Goal: Entertainment & Leisure: Consume media (video, audio)

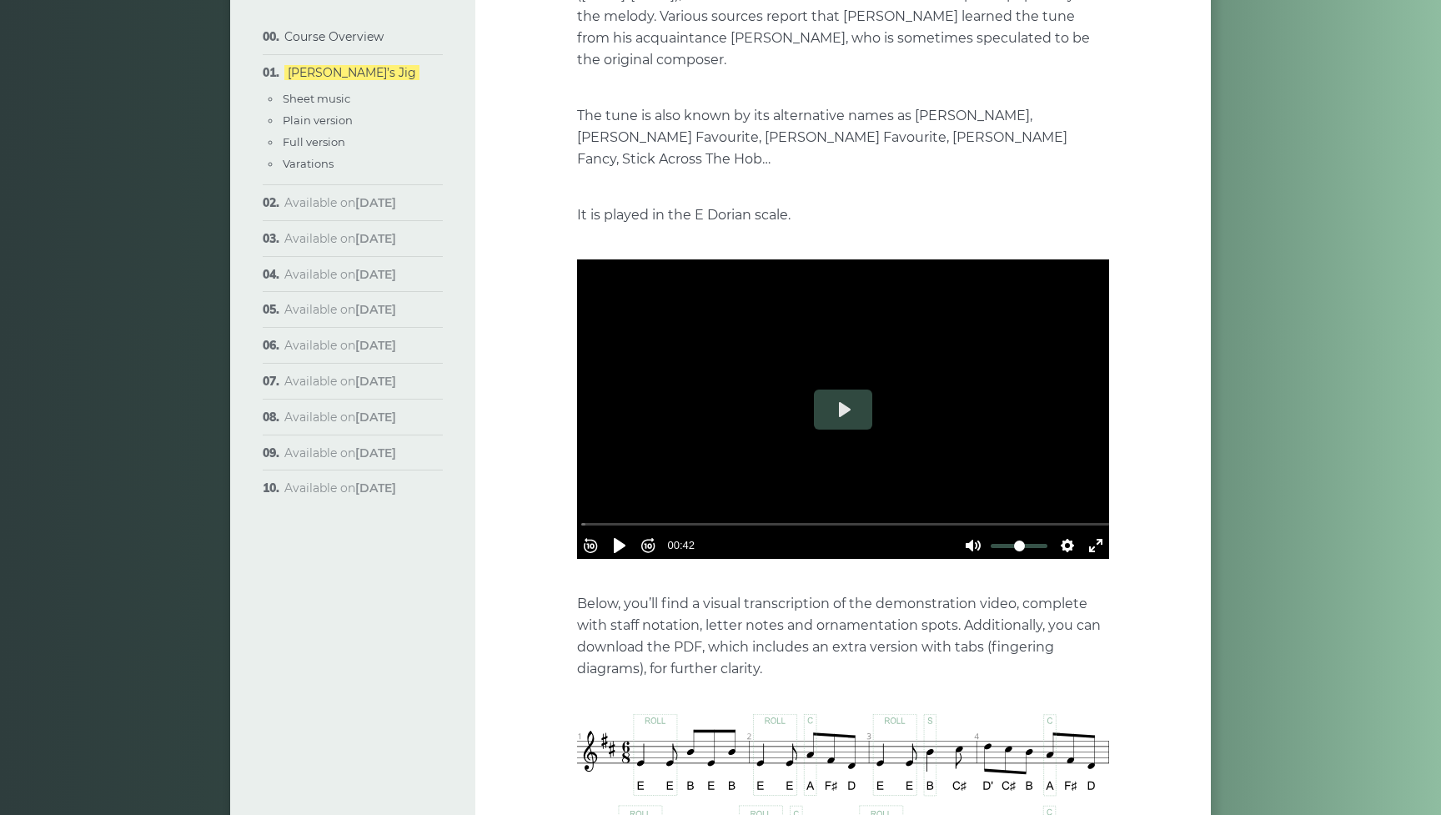
scroll to position [359, 0]
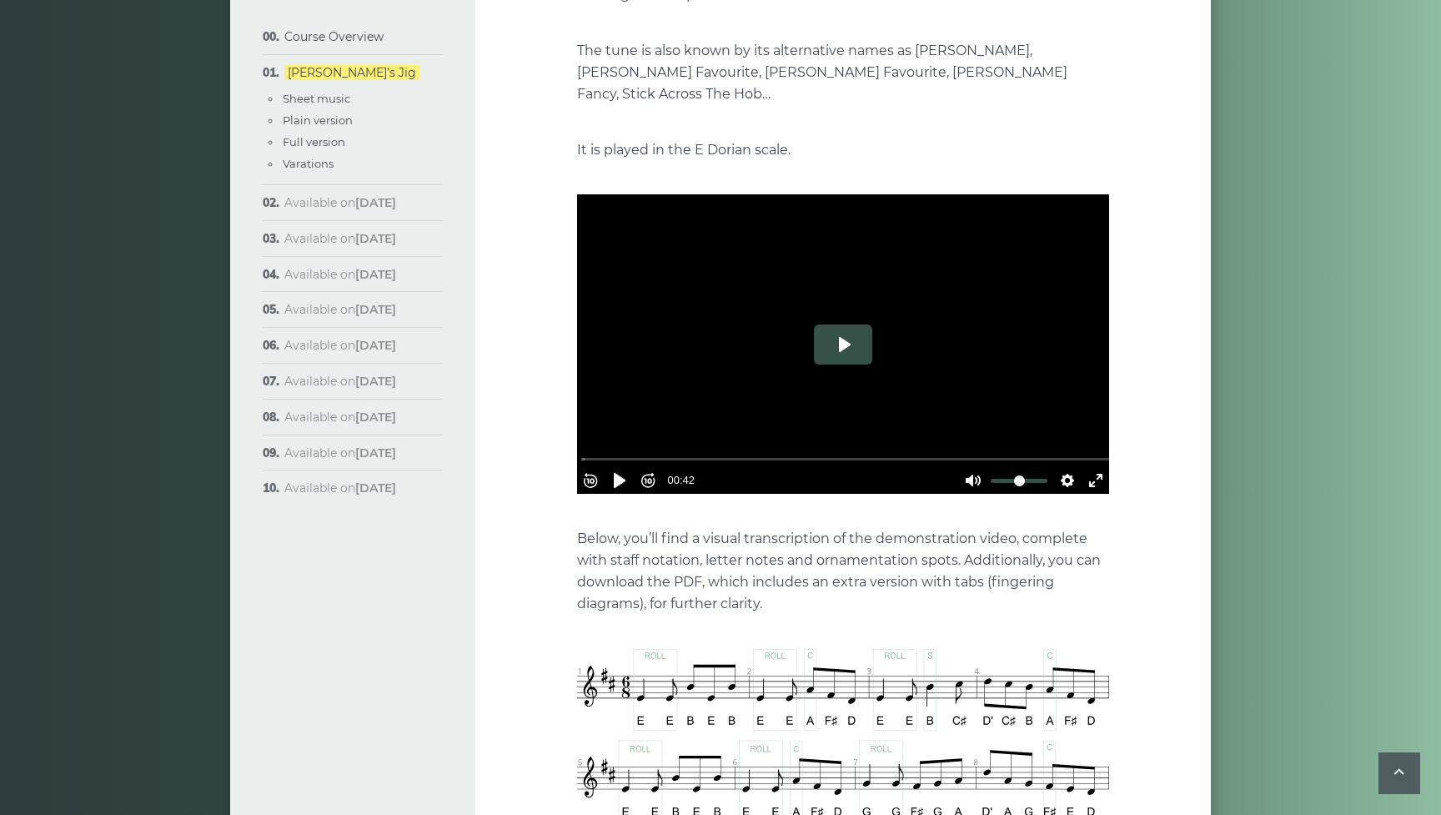
click at [846, 324] on button "Play" at bounding box center [843, 344] width 58 height 40
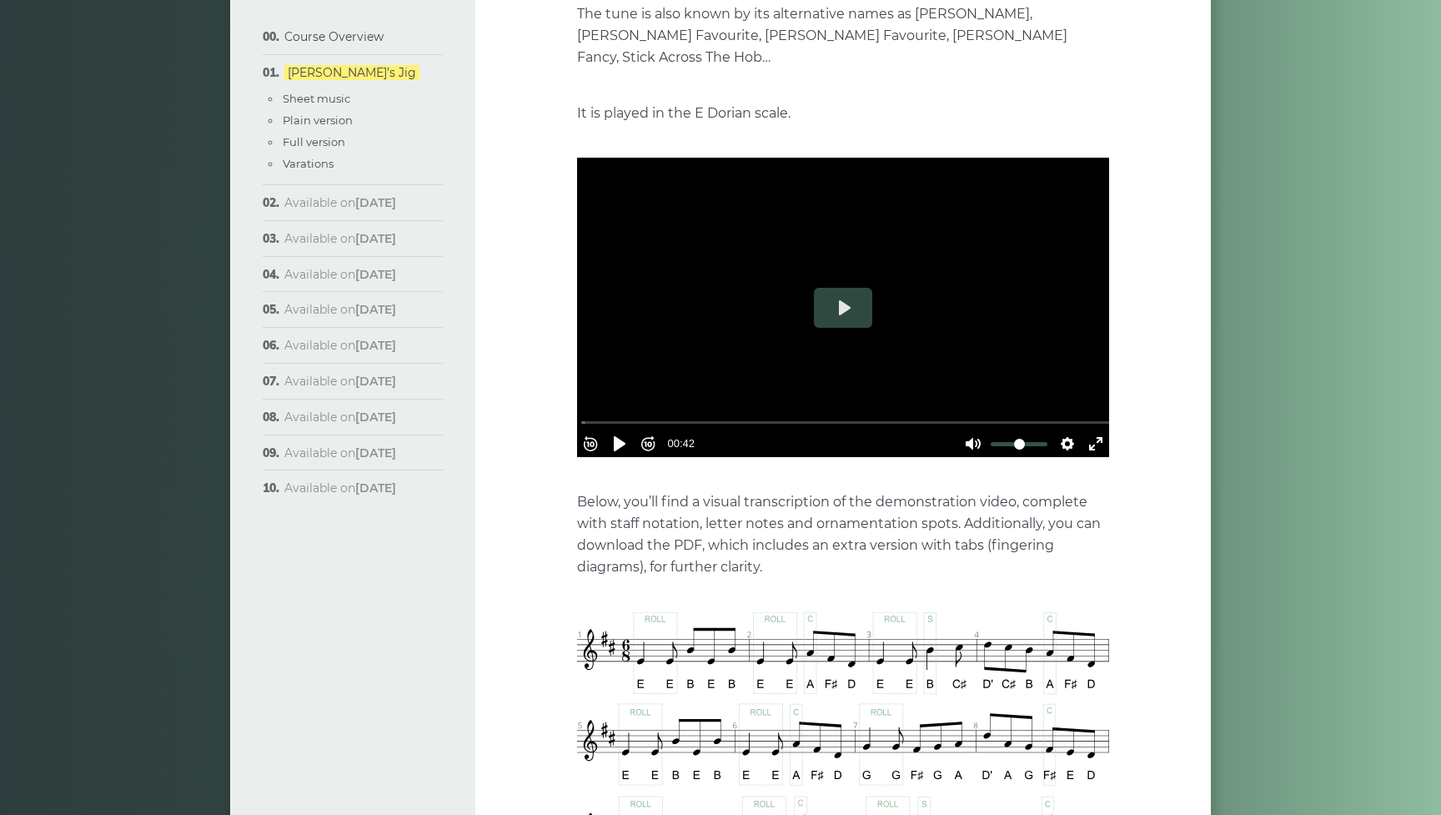
scroll to position [377, 0]
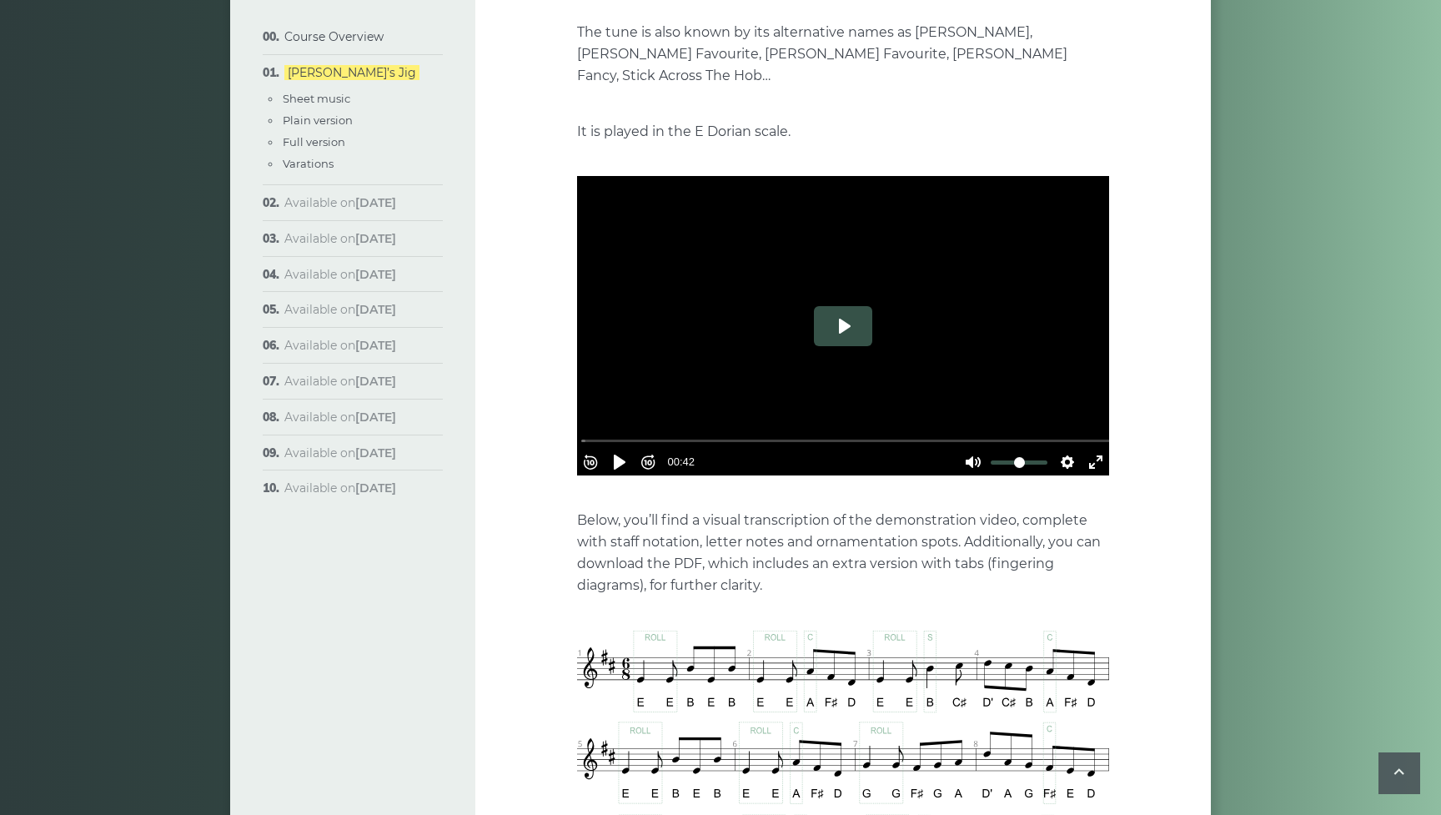
click at [853, 310] on button "Play" at bounding box center [843, 326] width 58 height 40
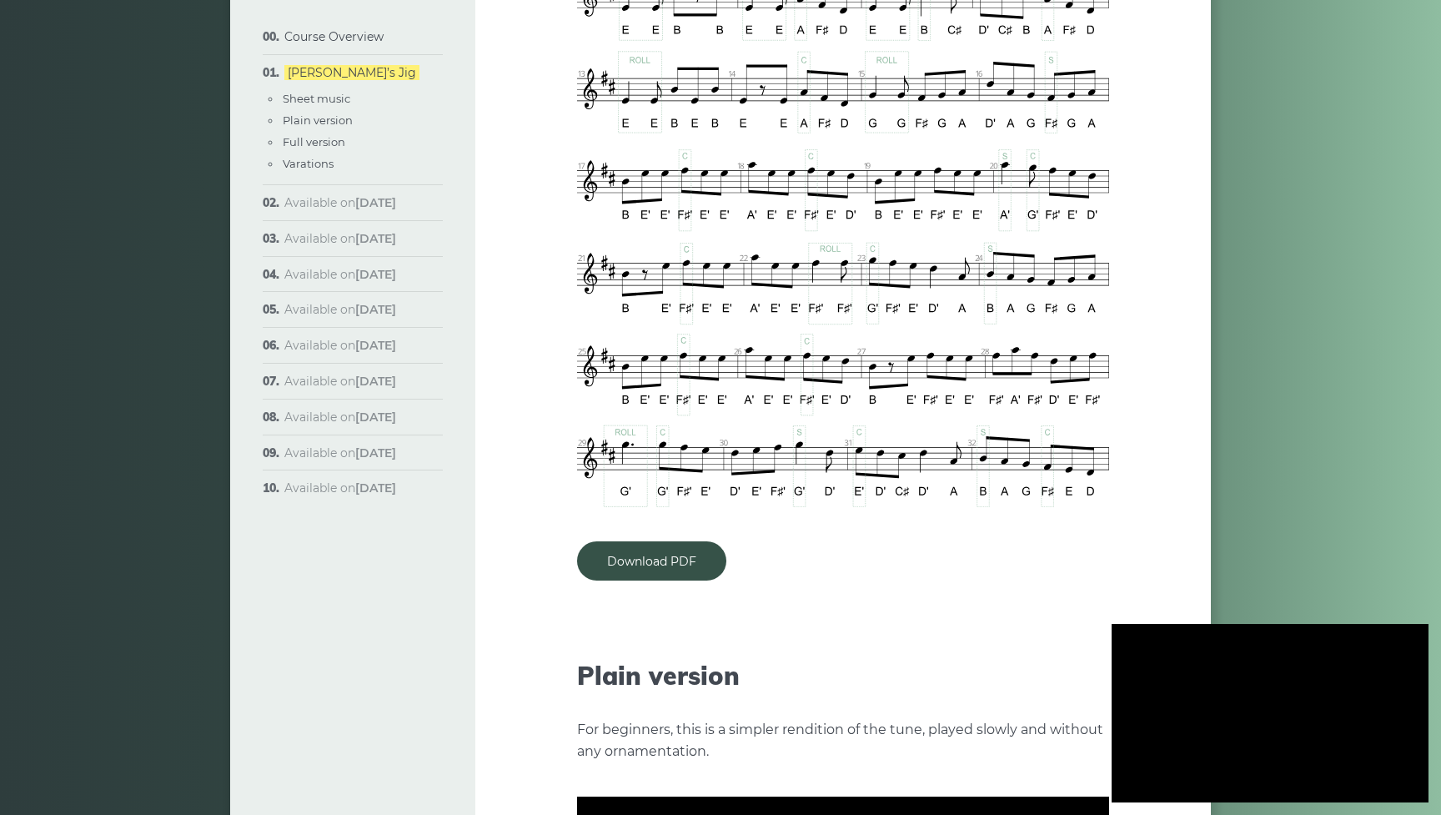
type input "***"
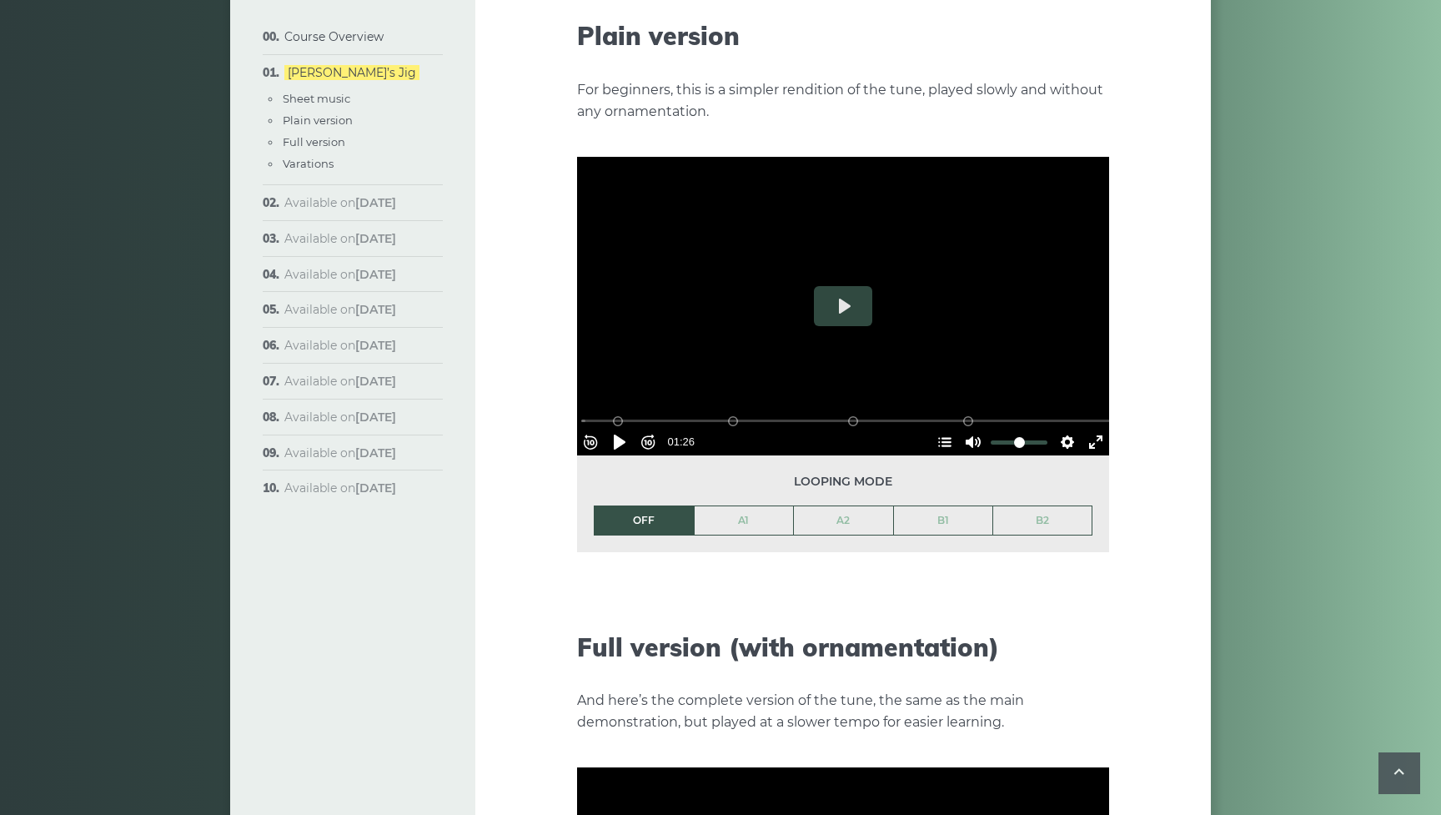
scroll to position [1897, 0]
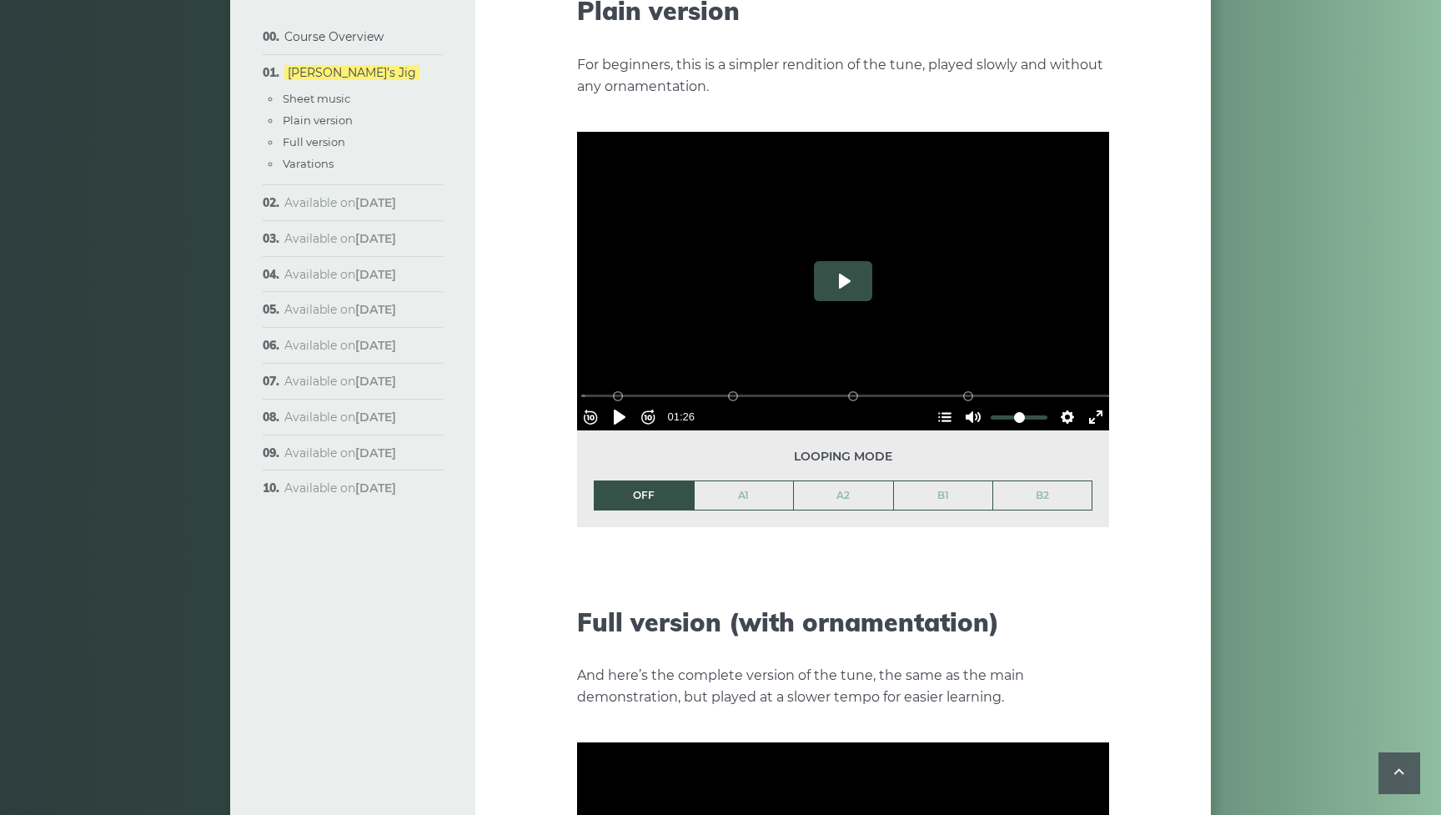
click at [849, 261] on button "Play" at bounding box center [843, 281] width 58 height 40
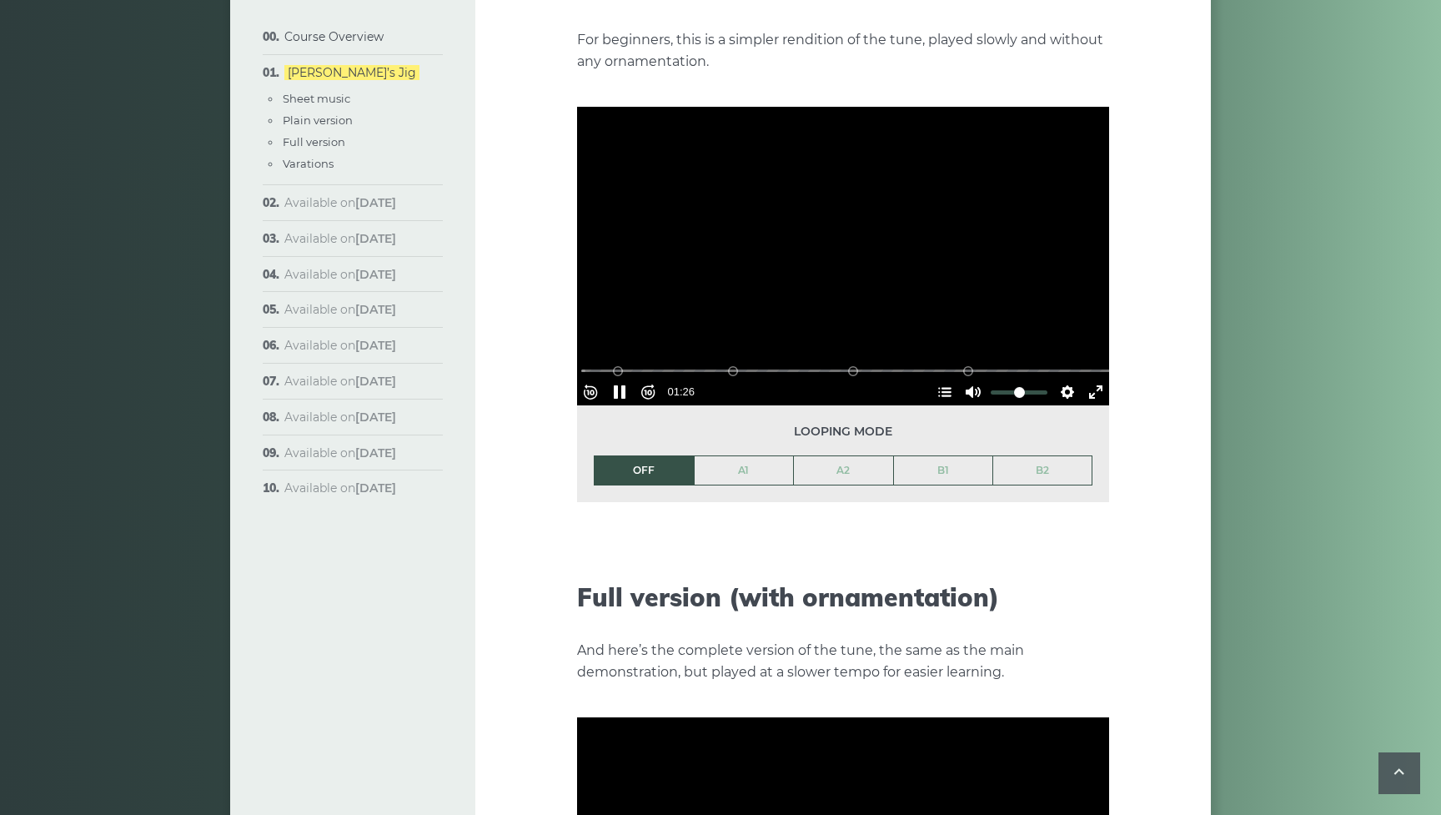
scroll to position [1899, 0]
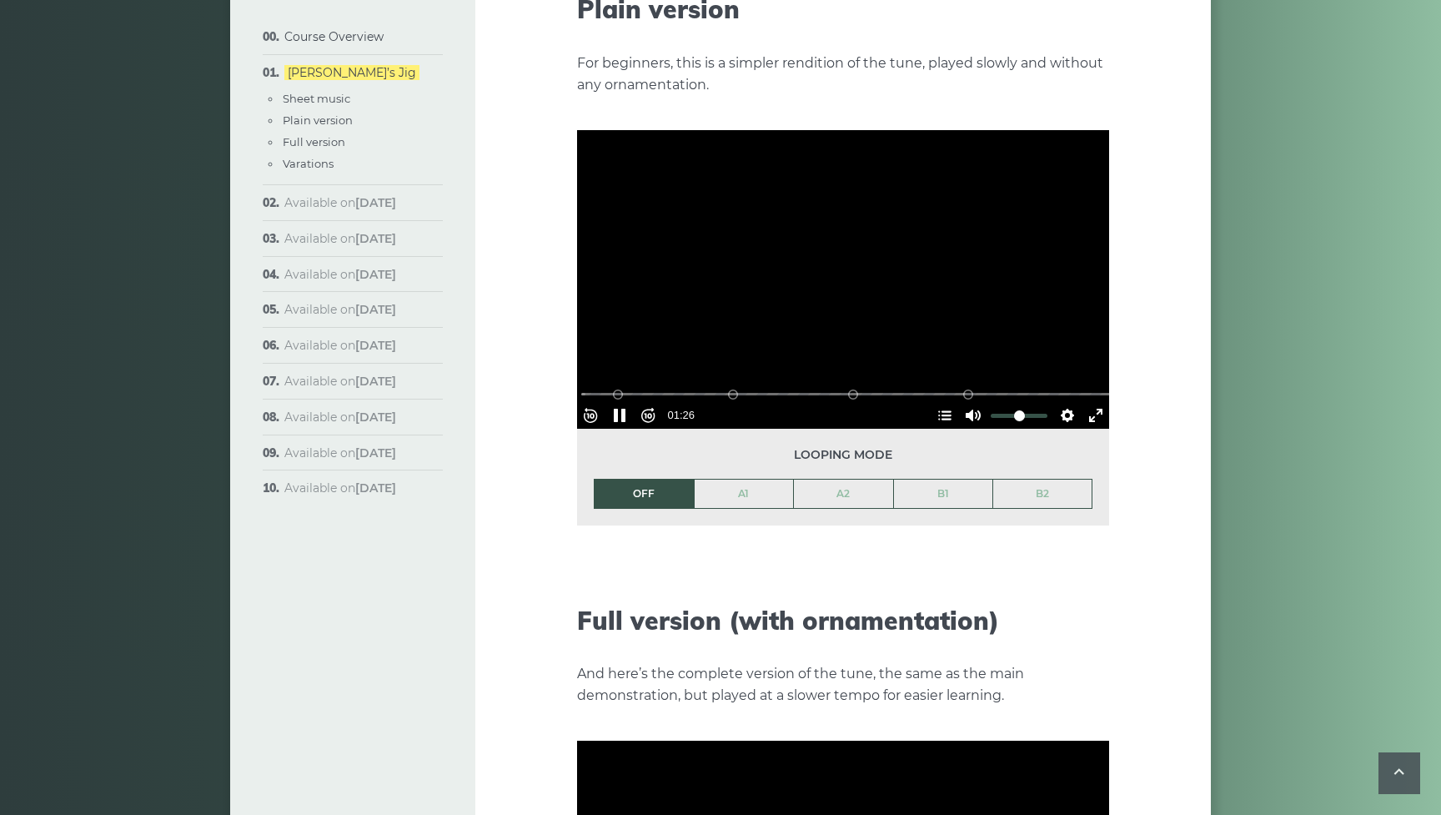
click at [847, 243] on div at bounding box center [843, 279] width 532 height 299
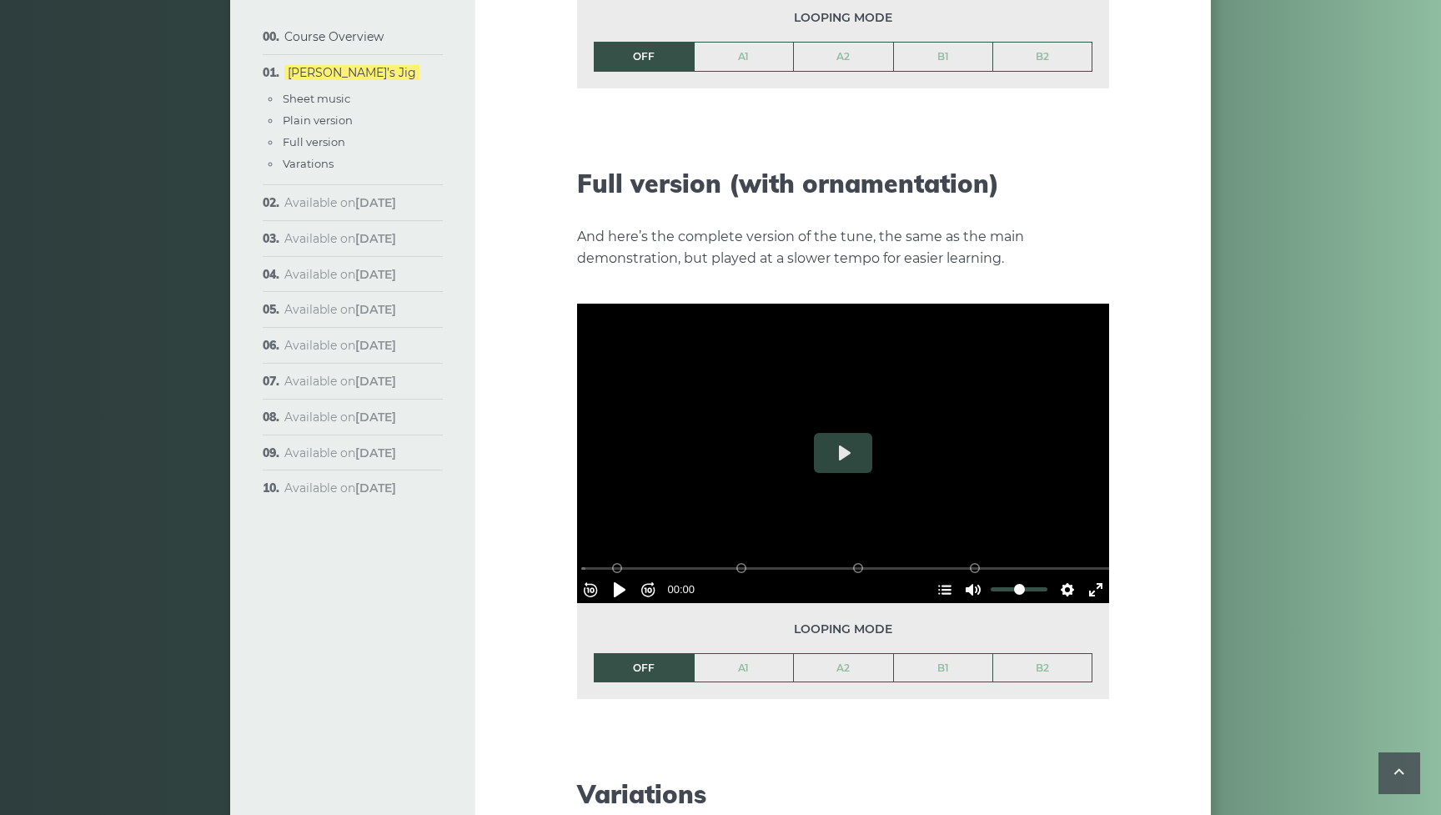
scroll to position [2379, 0]
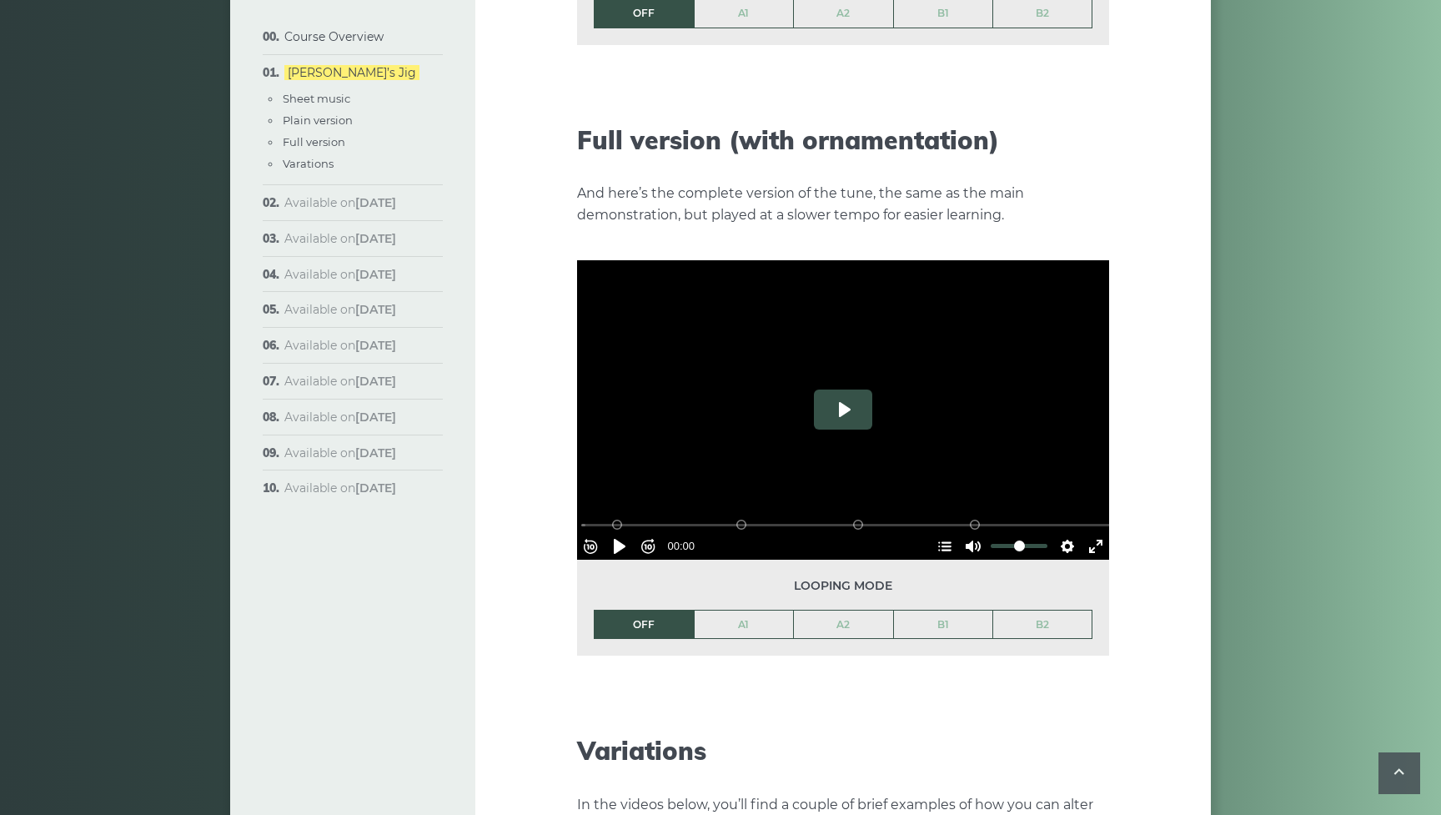
click at [842, 389] on button "Play" at bounding box center [843, 409] width 58 height 40
click at [595, 517] on input "Seek" at bounding box center [846, 525] width 530 height 16
click at [629, 533] on button "Pause Play" at bounding box center [619, 546] width 27 height 27
click at [590, 517] on input "Seek" at bounding box center [846, 525] width 530 height 16
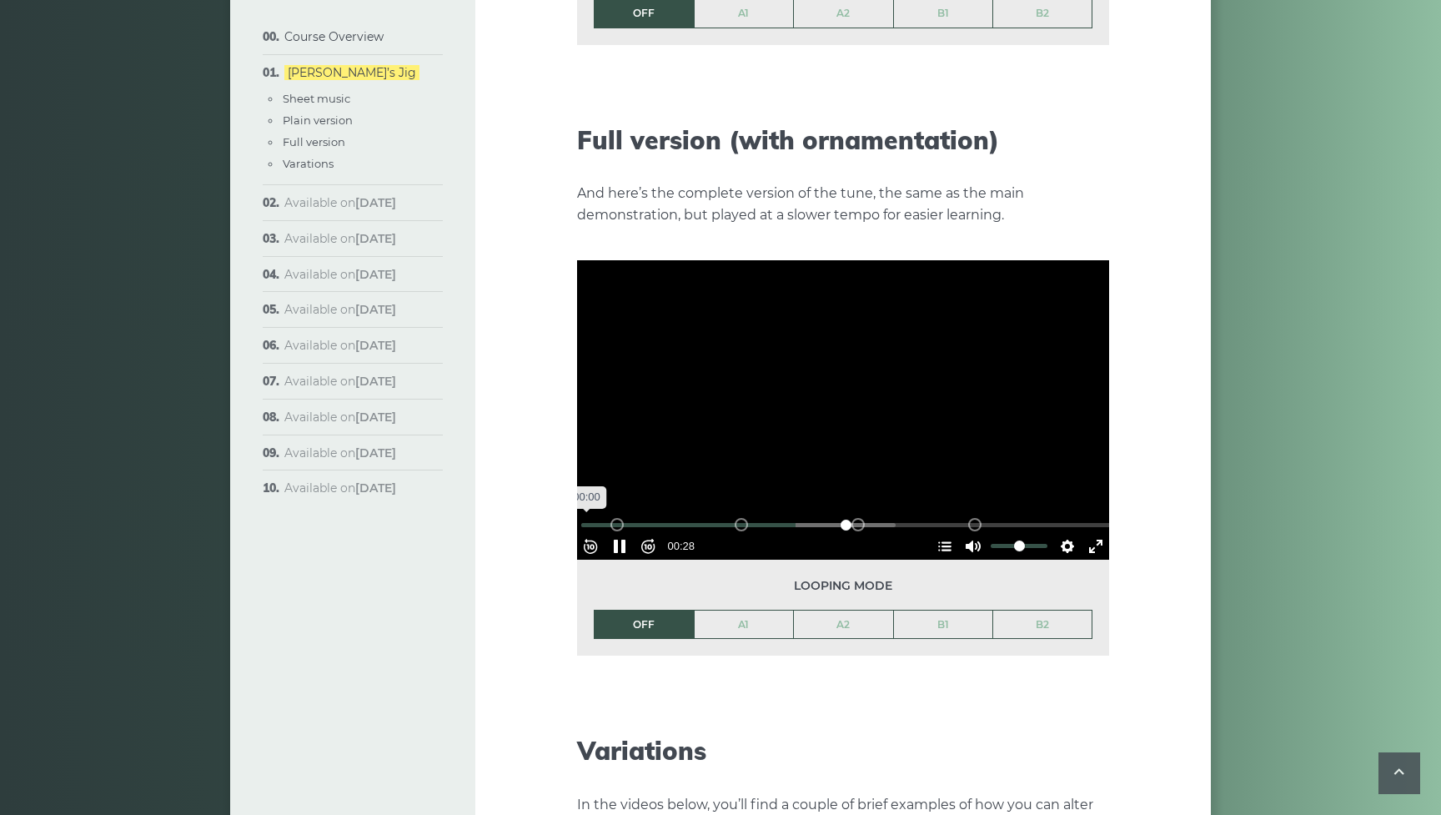
click at [591, 517] on input "Seek" at bounding box center [846, 525] width 530 height 16
click at [597, 488] on div "Rewind 10s Pause Play Forward 10s % buffered 00:00 B2 (Bars 25-32) B1 (Bars 17-…" at bounding box center [843, 524] width 532 height 72
click at [631, 533] on button "Pause Play" at bounding box center [619, 546] width 27 height 27
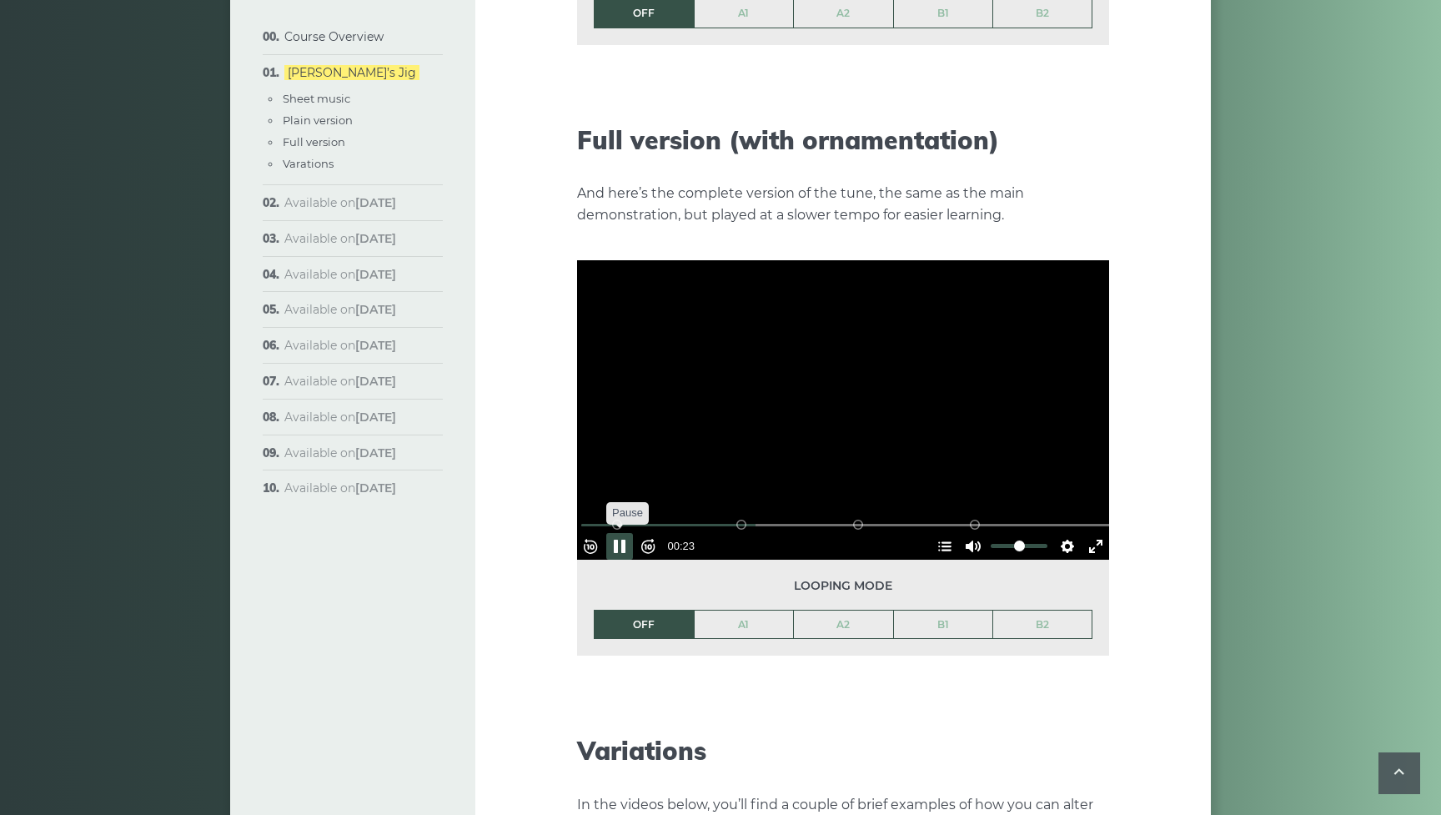
type input "*****"
